Goal: Transaction & Acquisition: Purchase product/service

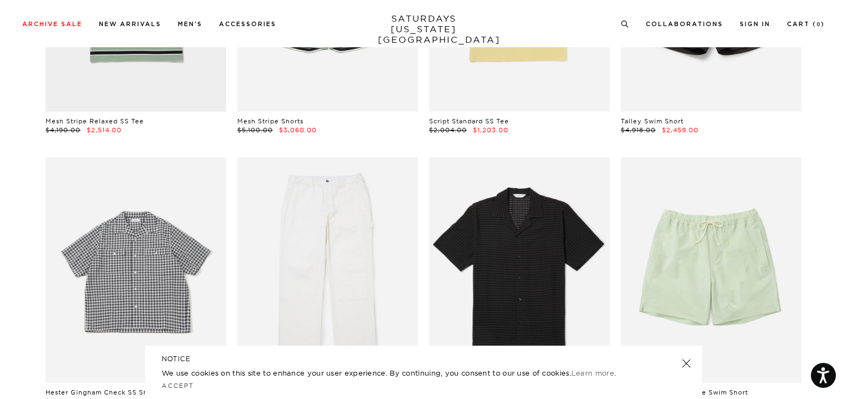
scroll to position [667, 0]
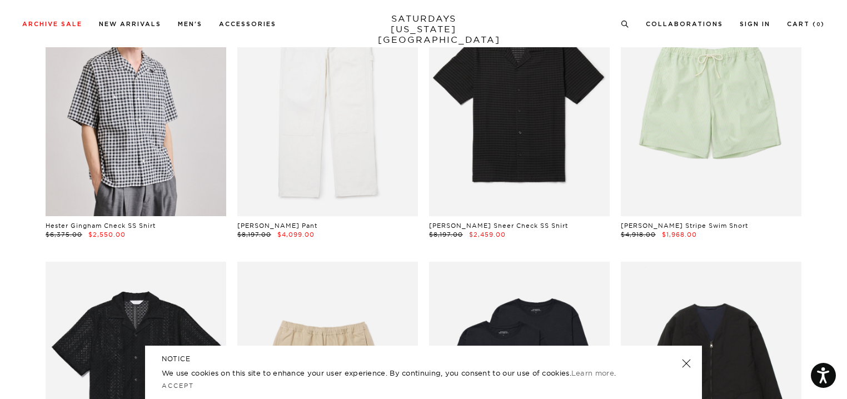
click at [684, 361] on link at bounding box center [687, 364] width 16 height 16
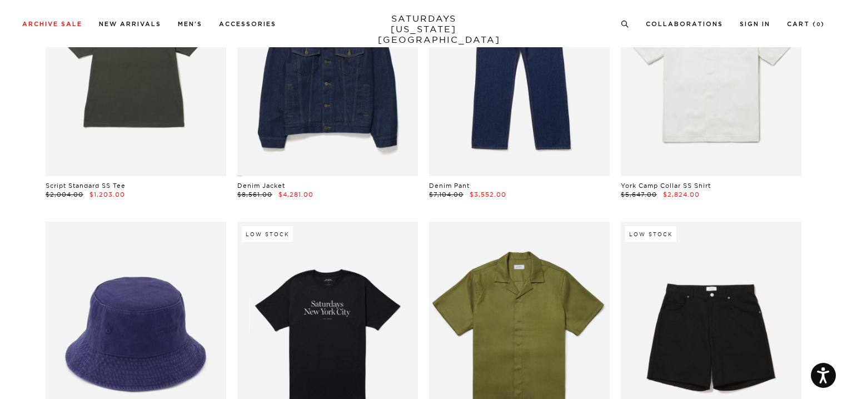
scroll to position [4726, 0]
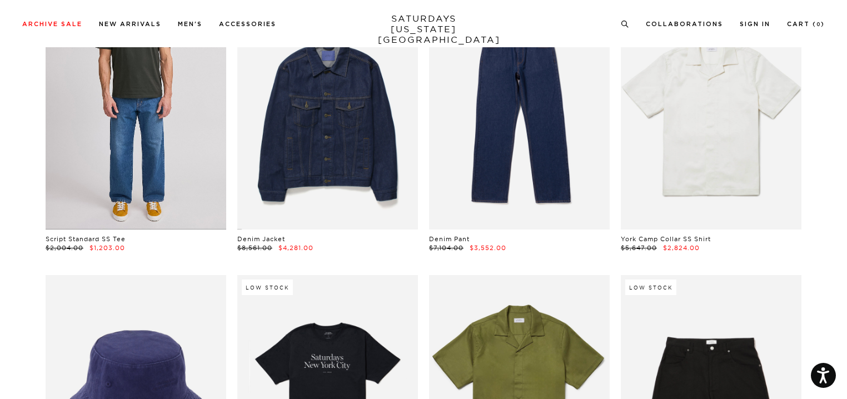
click at [116, 165] on link at bounding box center [136, 116] width 181 height 226
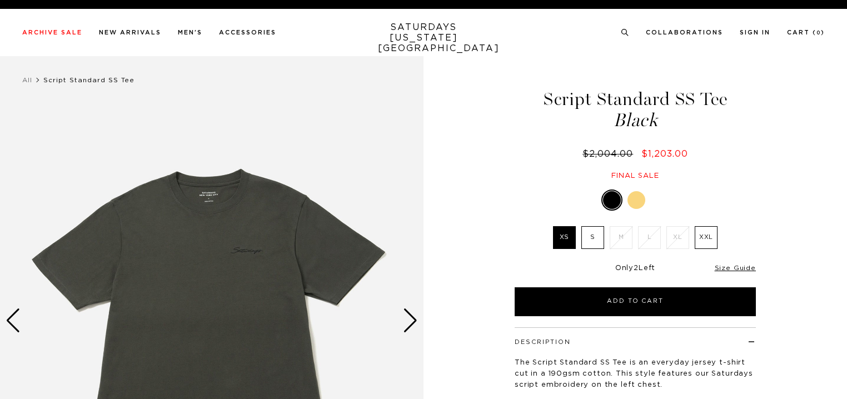
click at [407, 321] on div "Next slide" at bounding box center [410, 321] width 15 height 24
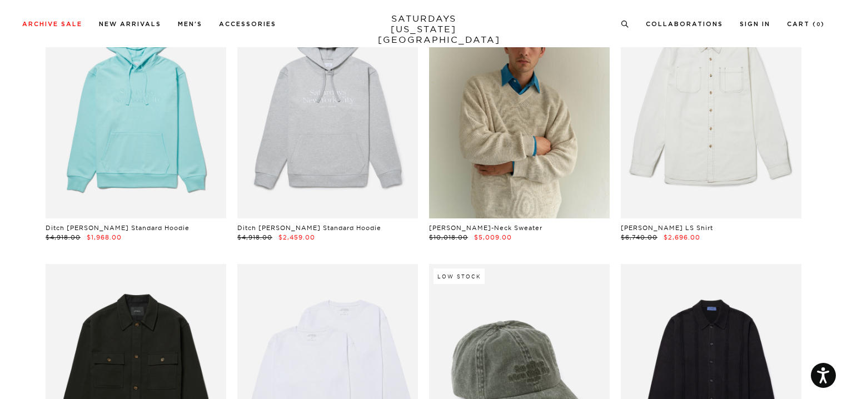
scroll to position [12177, 0]
